Goal: Task Accomplishment & Management: Manage account settings

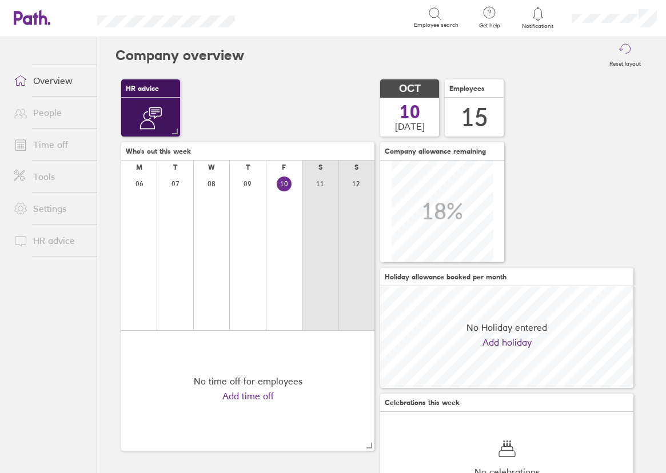
scroll to position [102, 253]
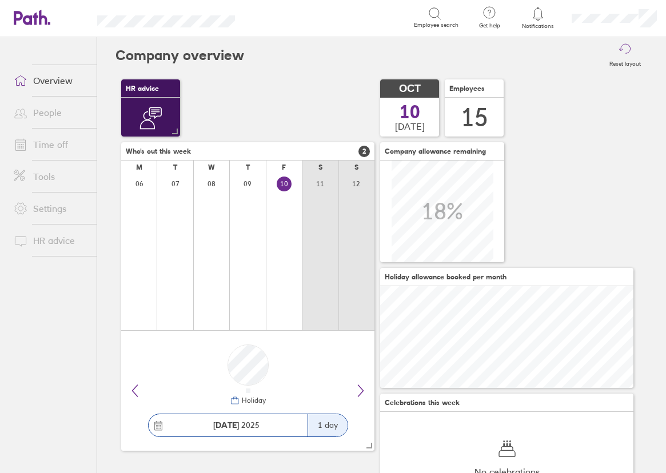
click at [48, 144] on link "Time off" at bounding box center [51, 144] width 92 height 23
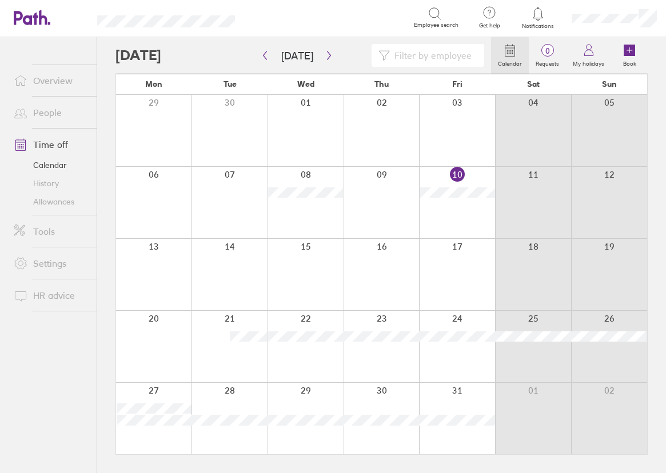
click at [453, 215] on div at bounding box center [457, 202] width 76 height 71
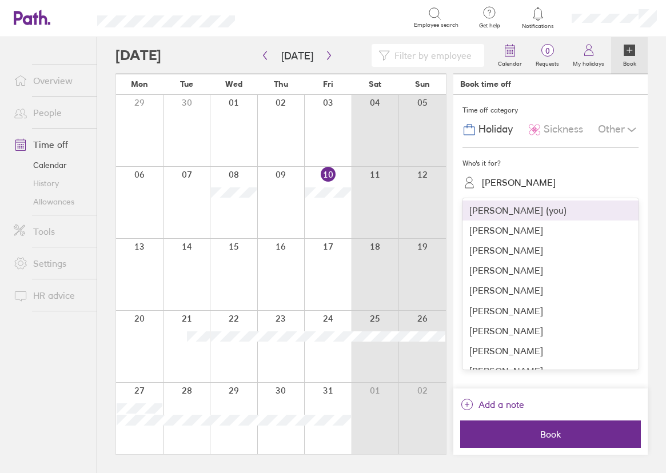
click at [518, 186] on div "[PERSON_NAME]" at bounding box center [519, 182] width 74 height 11
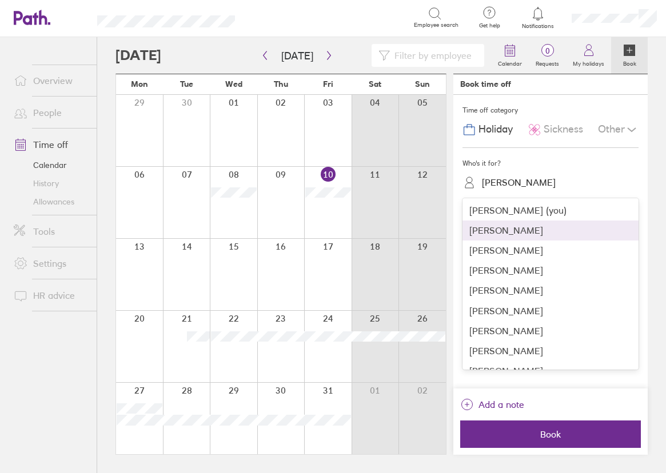
click at [547, 233] on div "[PERSON_NAME]" at bounding box center [550, 231] width 176 height 20
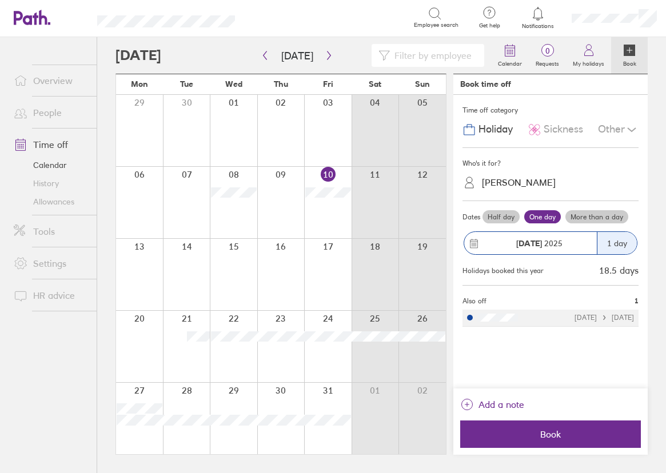
click at [511, 214] on label "Half day" at bounding box center [500, 217] width 37 height 14
click at [0, 0] on input "Half day" at bounding box center [0, 0] width 0 height 0
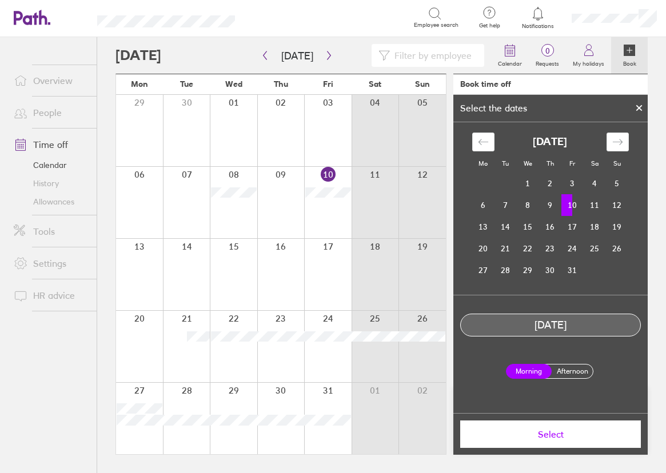
click at [581, 367] on label "Afternoon" at bounding box center [572, 372] width 46 height 14
click at [0, 0] on input "Afternoon" at bounding box center [0, 0] width 0 height 0
click at [553, 438] on span "Select" at bounding box center [550, 434] width 165 height 10
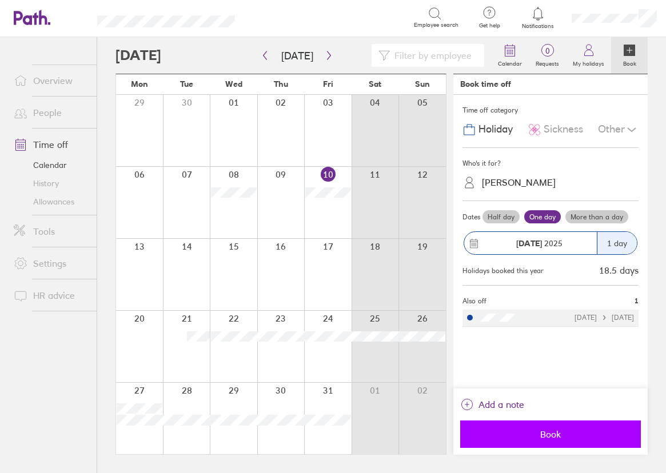
click at [551, 438] on span "Book" at bounding box center [550, 434] width 165 height 10
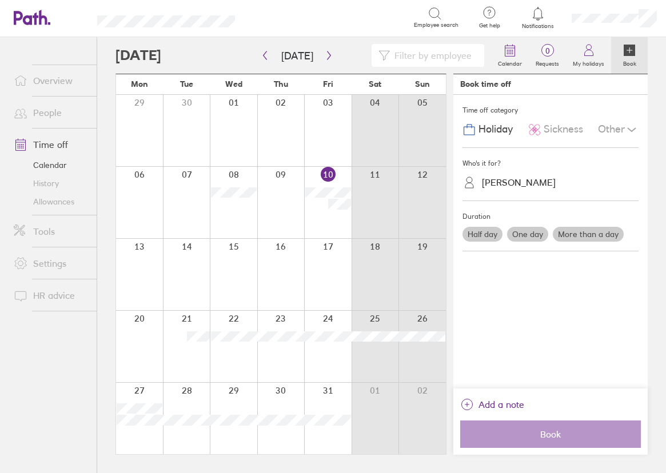
click at [73, 205] on link "Allowances" at bounding box center [51, 202] width 92 height 18
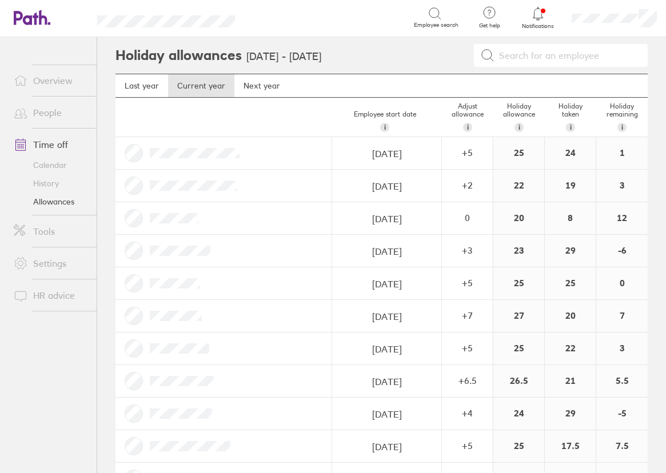
click at [615, 188] on div "3" at bounding box center [621, 186] width 51 height 32
click at [52, 162] on link "Calendar" at bounding box center [51, 165] width 92 height 18
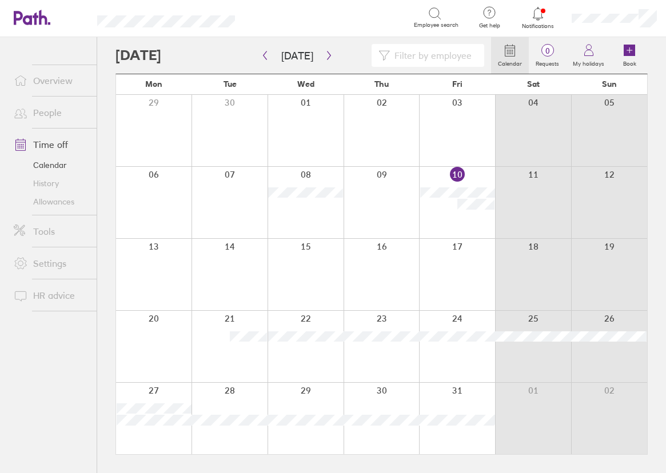
click at [339, 15] on div "Search" at bounding box center [336, 18] width 153 height 18
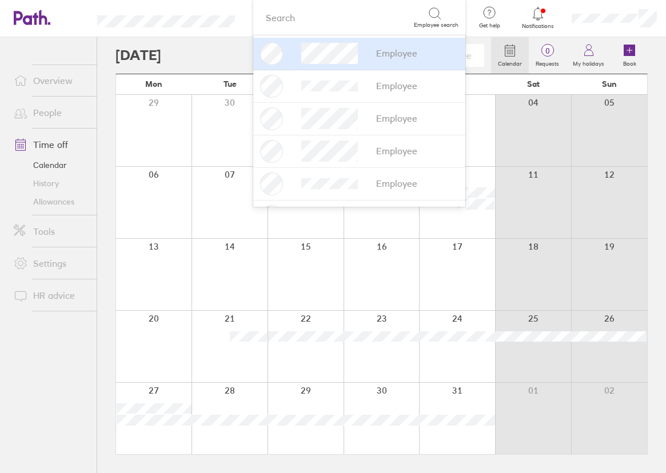
click at [266, 13] on div "Search" at bounding box center [280, 17] width 29 height 10
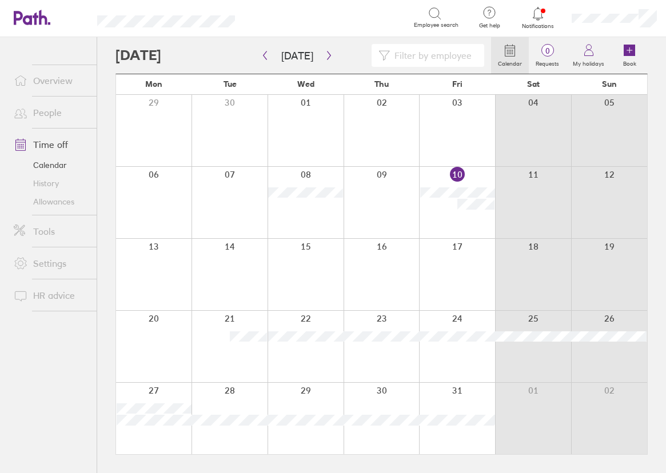
click at [189, 13] on header "Search Employee search Get help FAQs Contact us Notifications My profile Sign o…" at bounding box center [333, 18] width 666 height 37
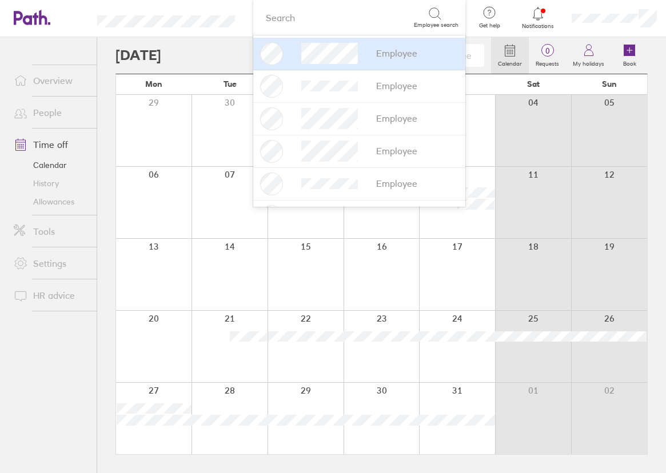
drag, startPoint x: 69, startPoint y: 43, endPoint x: 72, endPoint y: 59, distance: 15.7
click at [68, 44] on ul "Overview People Time off Calendar History Allowances Tools Settings HR advice" at bounding box center [48, 236] width 97 height 398
